Goal: Transaction & Acquisition: Purchase product/service

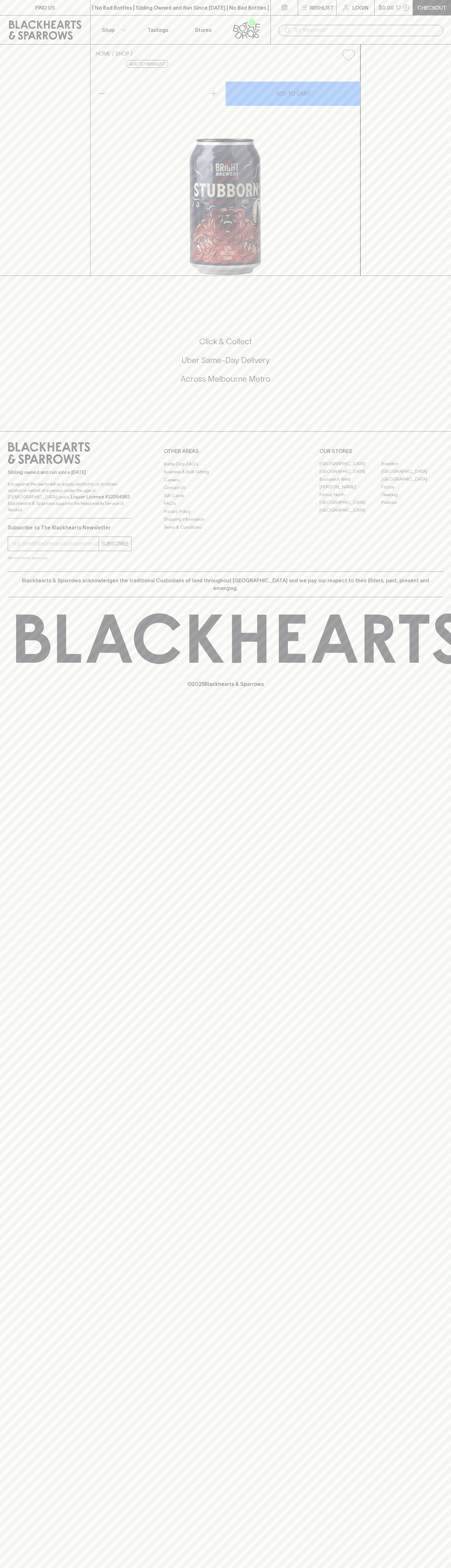
click at [401, 7] on button "$0.00 0" at bounding box center [394, 8] width 38 height 15
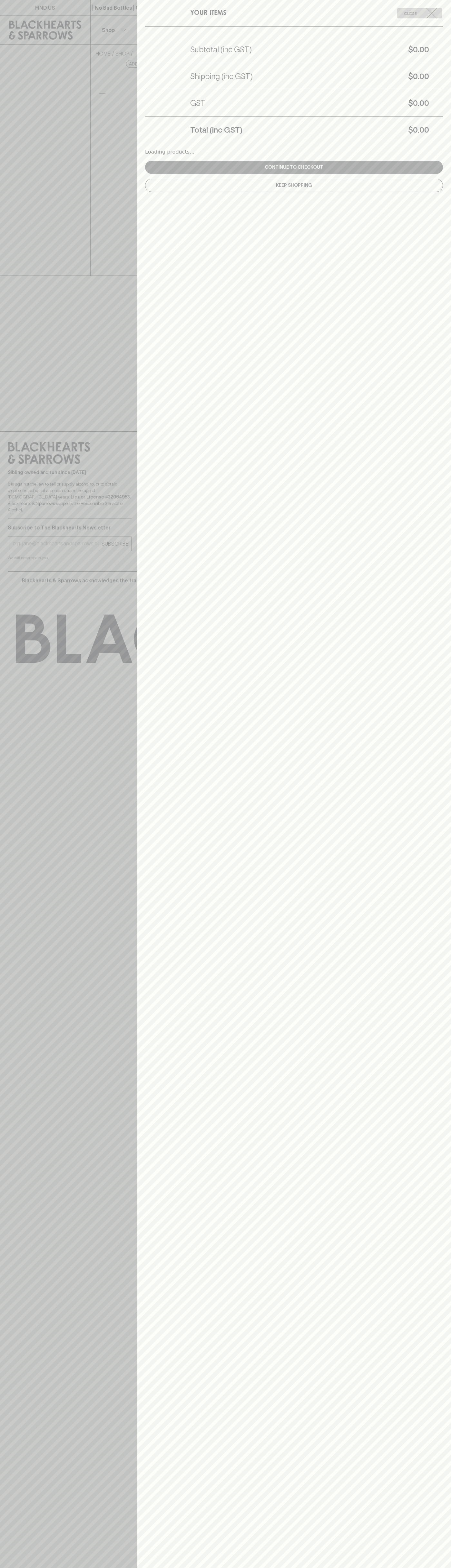
click at [433, 17] on icon "button" at bounding box center [432, 13] width 10 height 10
click at [47, 1568] on html "FIND US | No Bad Bottles | Sibling Owned and Run Since [DATE] | No Bad Bottles …" at bounding box center [225, 784] width 451 height 1568
click at [21, 513] on p "It is against the law to sell or supply alcohol to, or to obtain alcohol on beh…" at bounding box center [69, 496] width 124 height 32
